Goal: Use online tool/utility: Utilize a website feature to perform a specific function

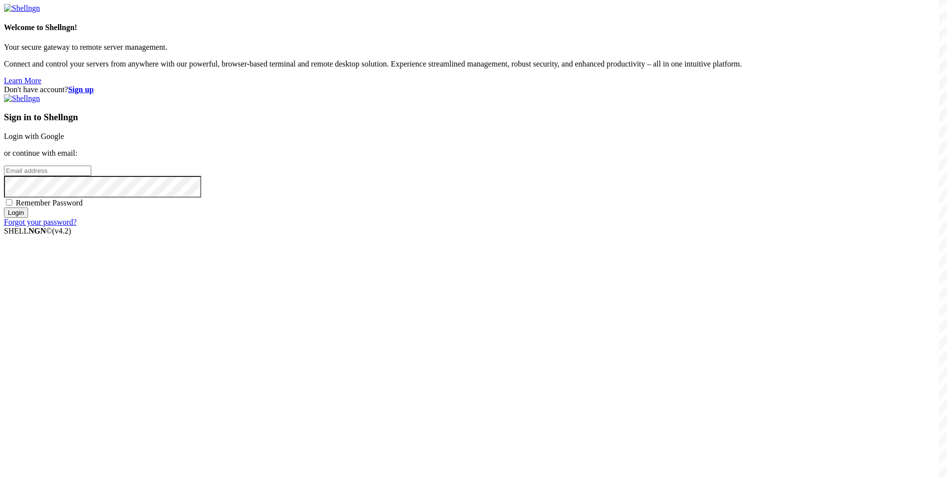
click at [91, 176] on input "email" at bounding box center [47, 171] width 87 height 10
type input "[EMAIL_ADDRESS][DOMAIN_NAME]"
click at [4, 208] on input "Login" at bounding box center [16, 213] width 24 height 10
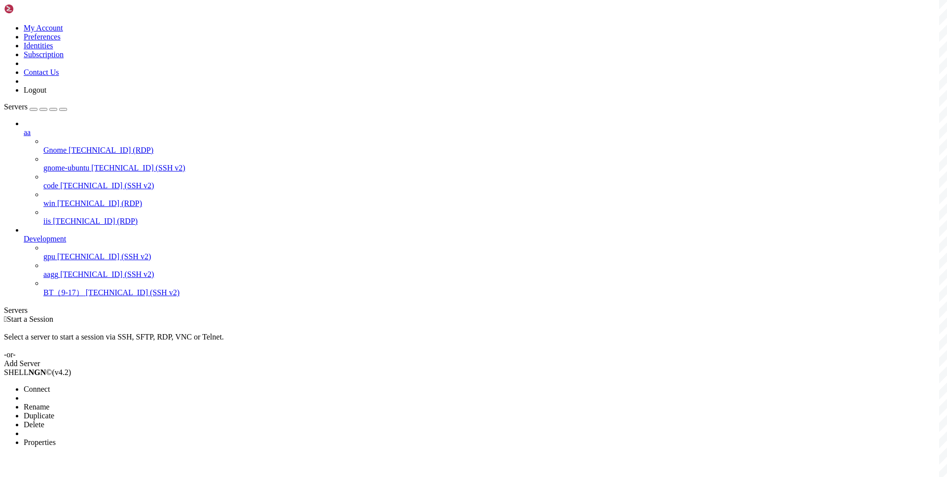
click at [50, 385] on span "Connect" at bounding box center [37, 389] width 26 height 8
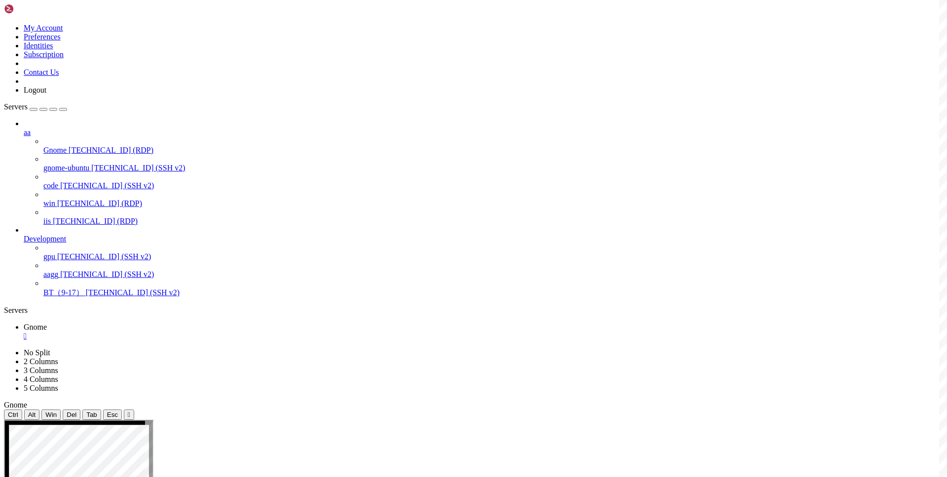
click at [172, 332] on div "" at bounding box center [483, 336] width 919 height 9
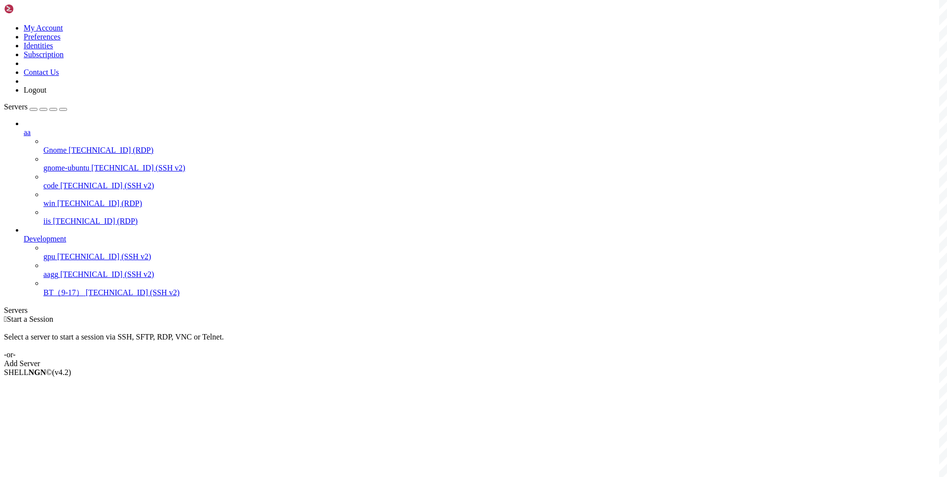
click at [288, 315] on div " Start a Session Select a server to start a session via SSH, SFTP, RDP, VNC or…" at bounding box center [473, 341] width 939 height 53
